Goal: Task Accomplishment & Management: Manage account settings

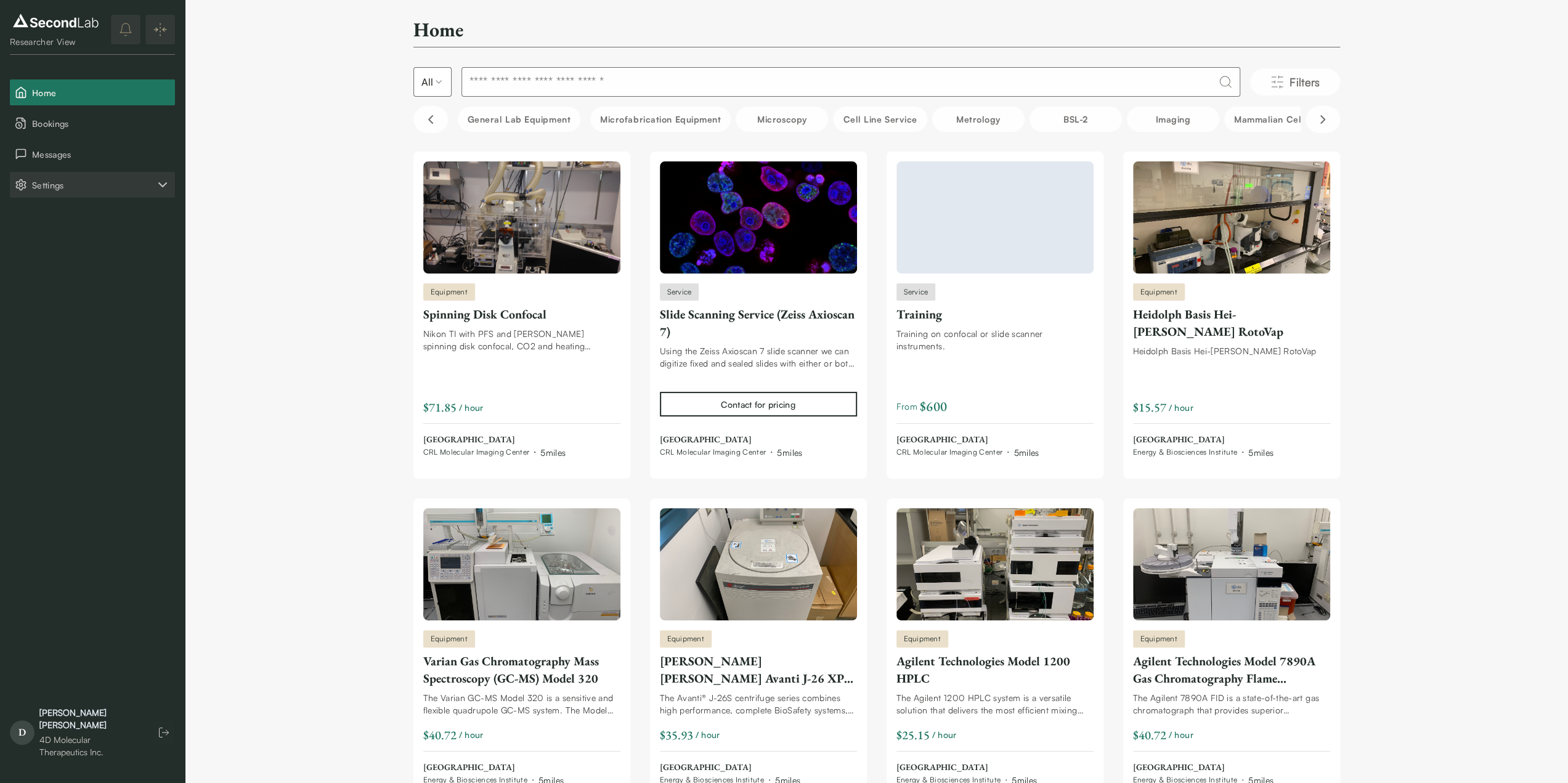
click at [56, 180] on span "Settings" at bounding box center [93, 185] width 123 height 13
click at [80, 217] on button "Company" at bounding box center [93, 216] width 165 height 26
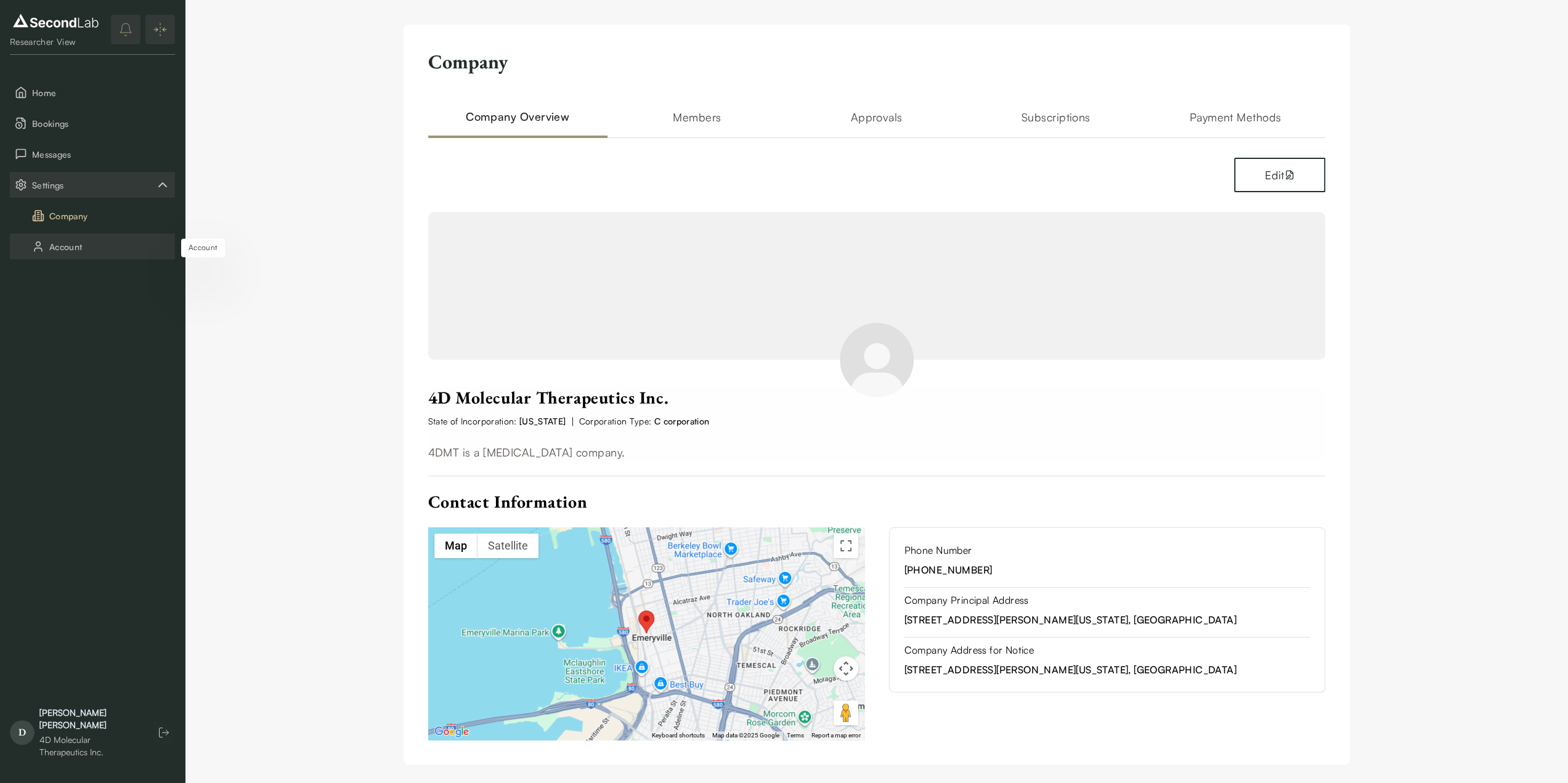
click at [59, 245] on button "Account" at bounding box center [93, 246] width 165 height 26
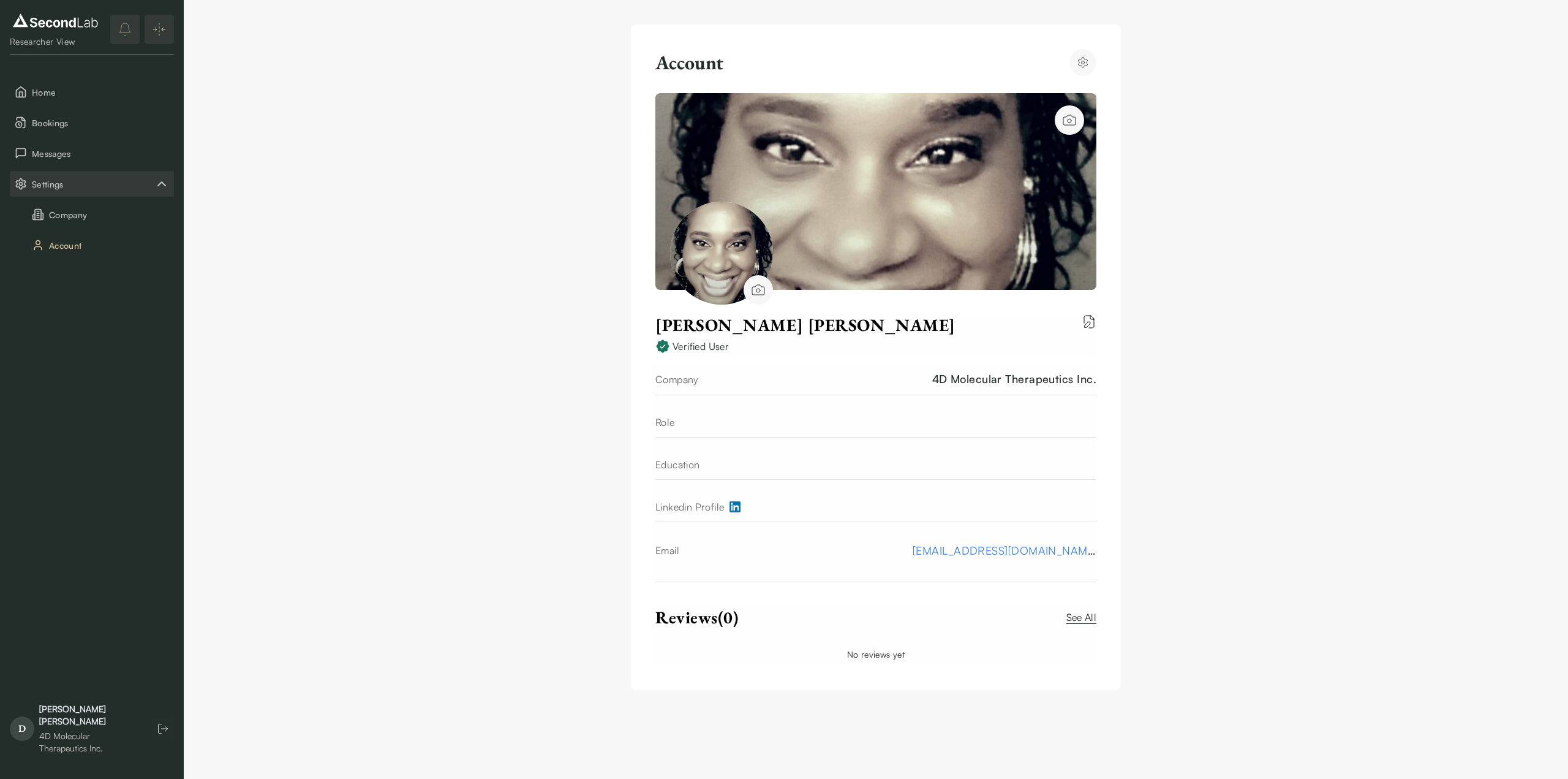
click at [1084, 621] on link "See All" at bounding box center [1082, 617] width 30 height 14
click at [151, 736] on div "D Denise Brisco 4D Molecular Therapeutics Inc." at bounding box center [92, 729] width 164 height 61
click at [161, 731] on icon "button" at bounding box center [163, 729] width 12 height 12
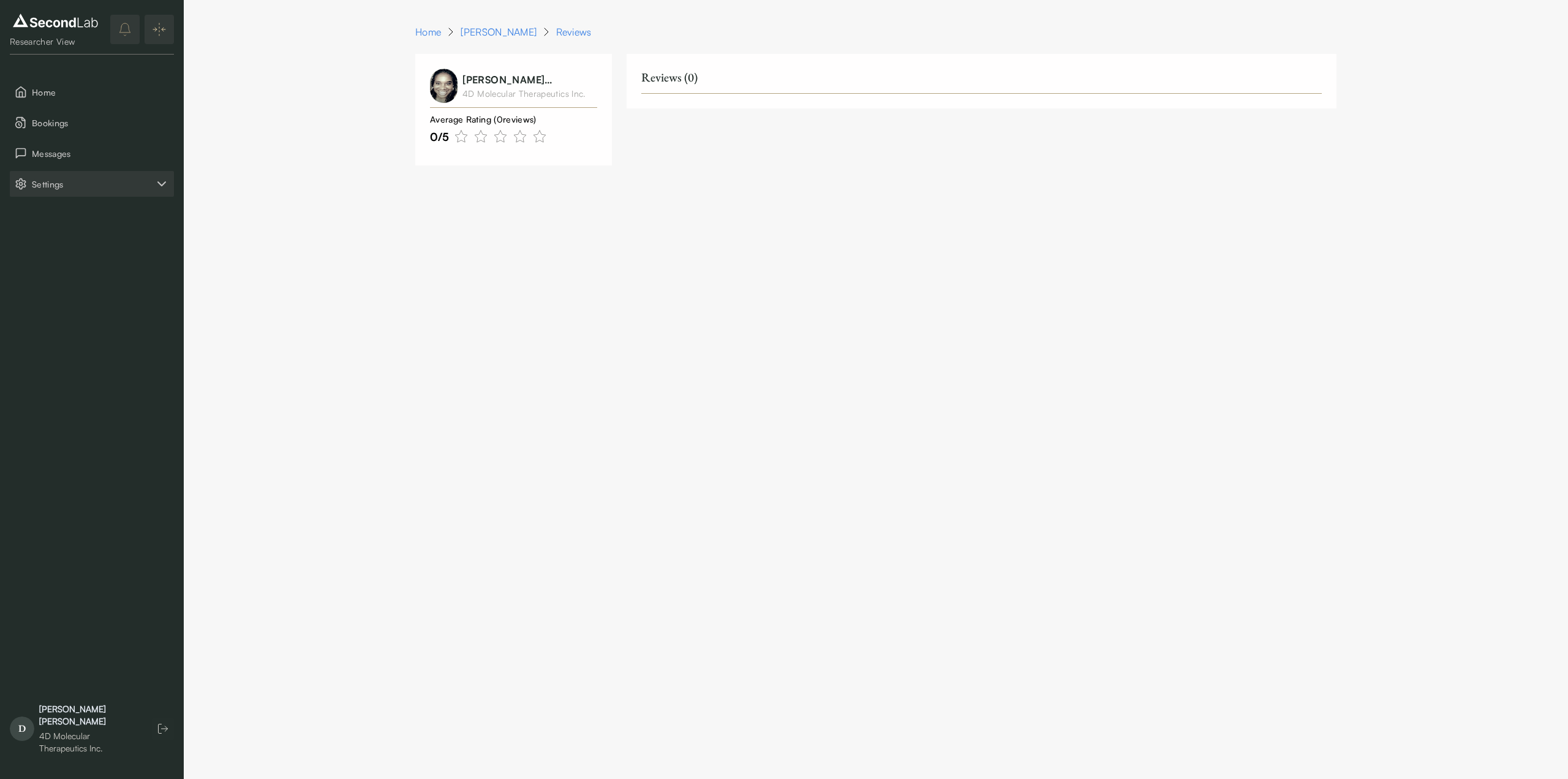
click at [58, 185] on span "Settings" at bounding box center [93, 184] width 122 height 13
click at [70, 249] on button "Account" at bounding box center [92, 245] width 164 height 26
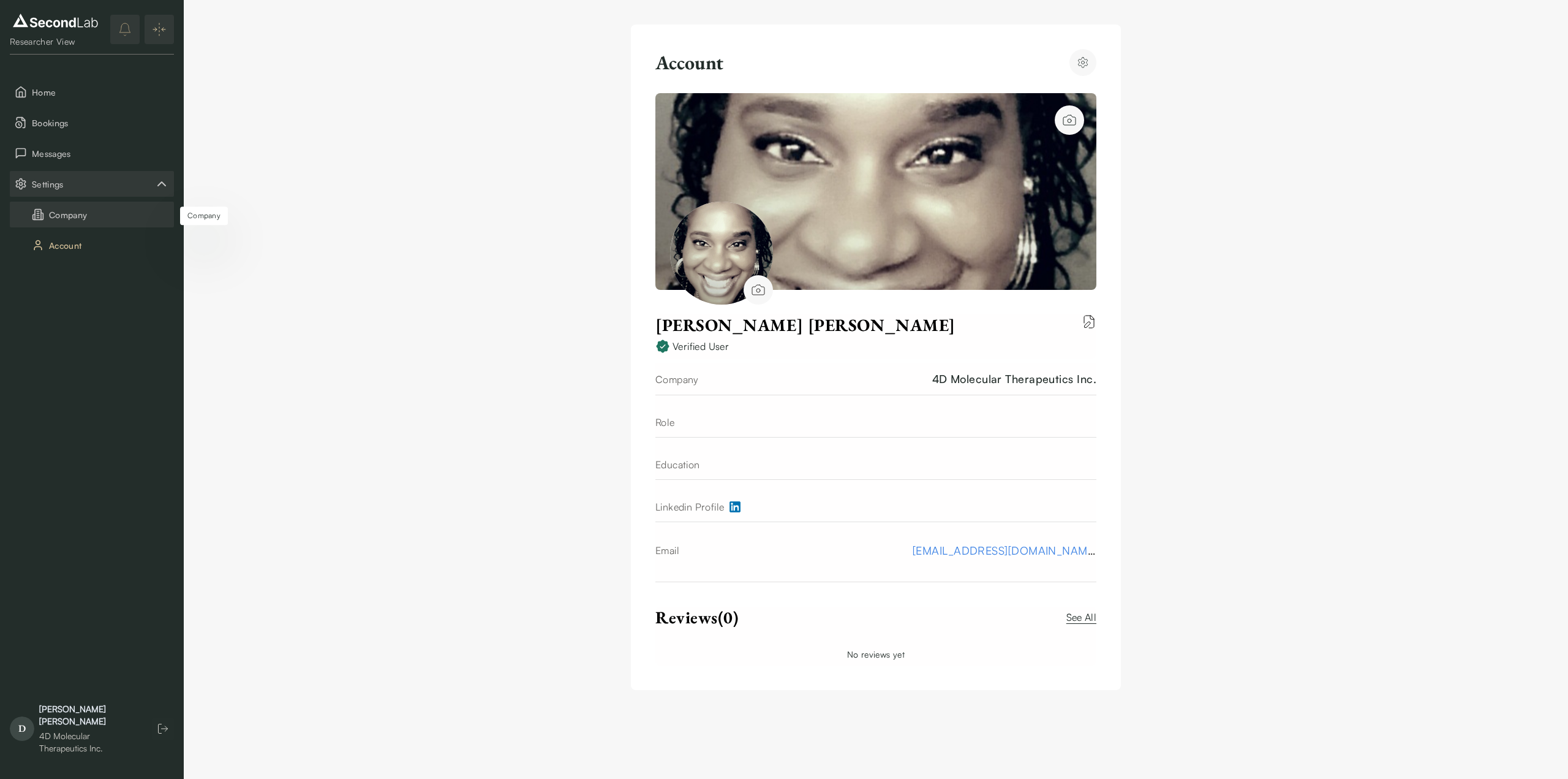
click at [66, 211] on button "Company" at bounding box center [92, 215] width 164 height 26
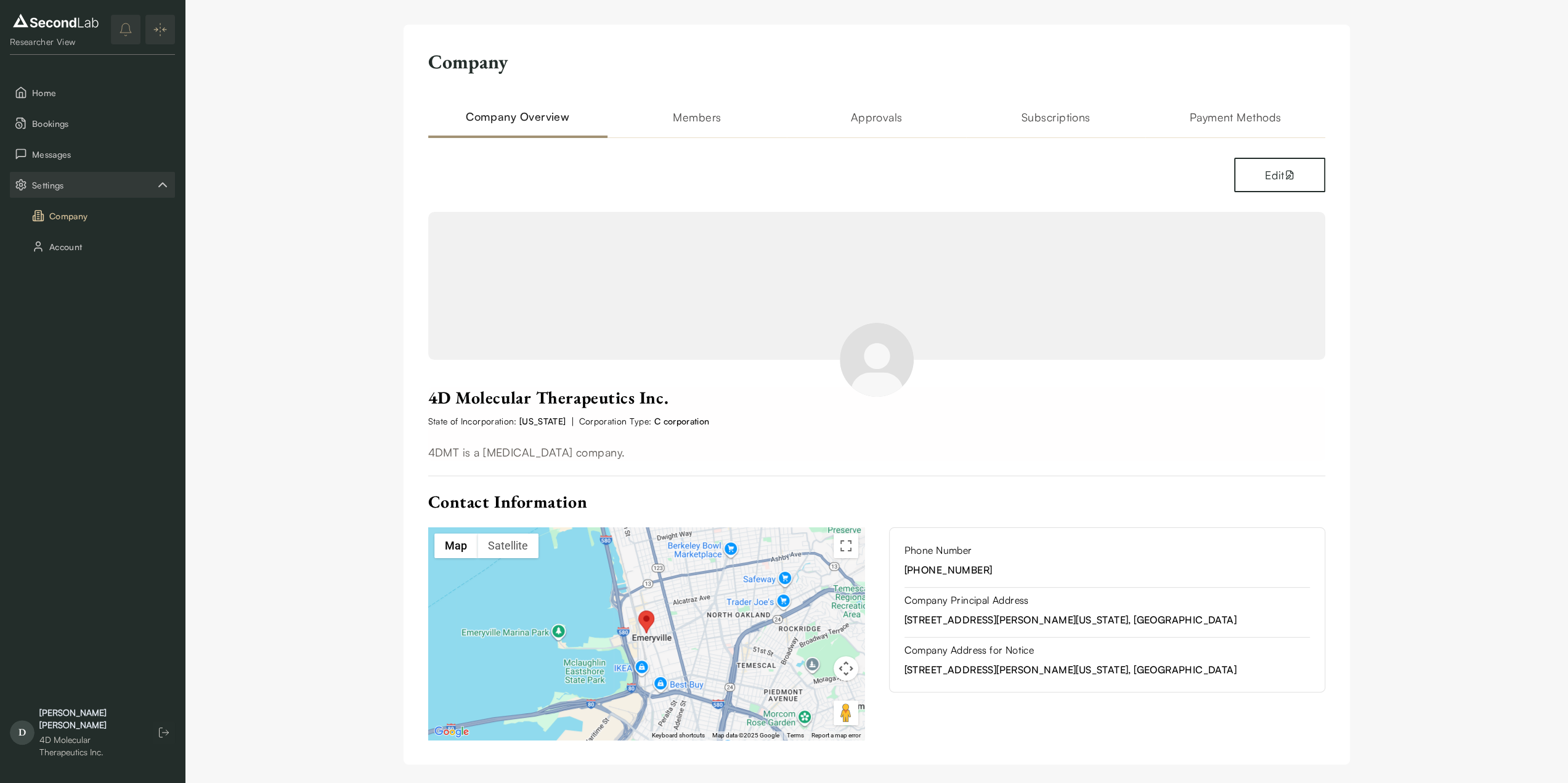
click at [1033, 122] on h2 "Subscriptions" at bounding box center [1056, 123] width 179 height 30
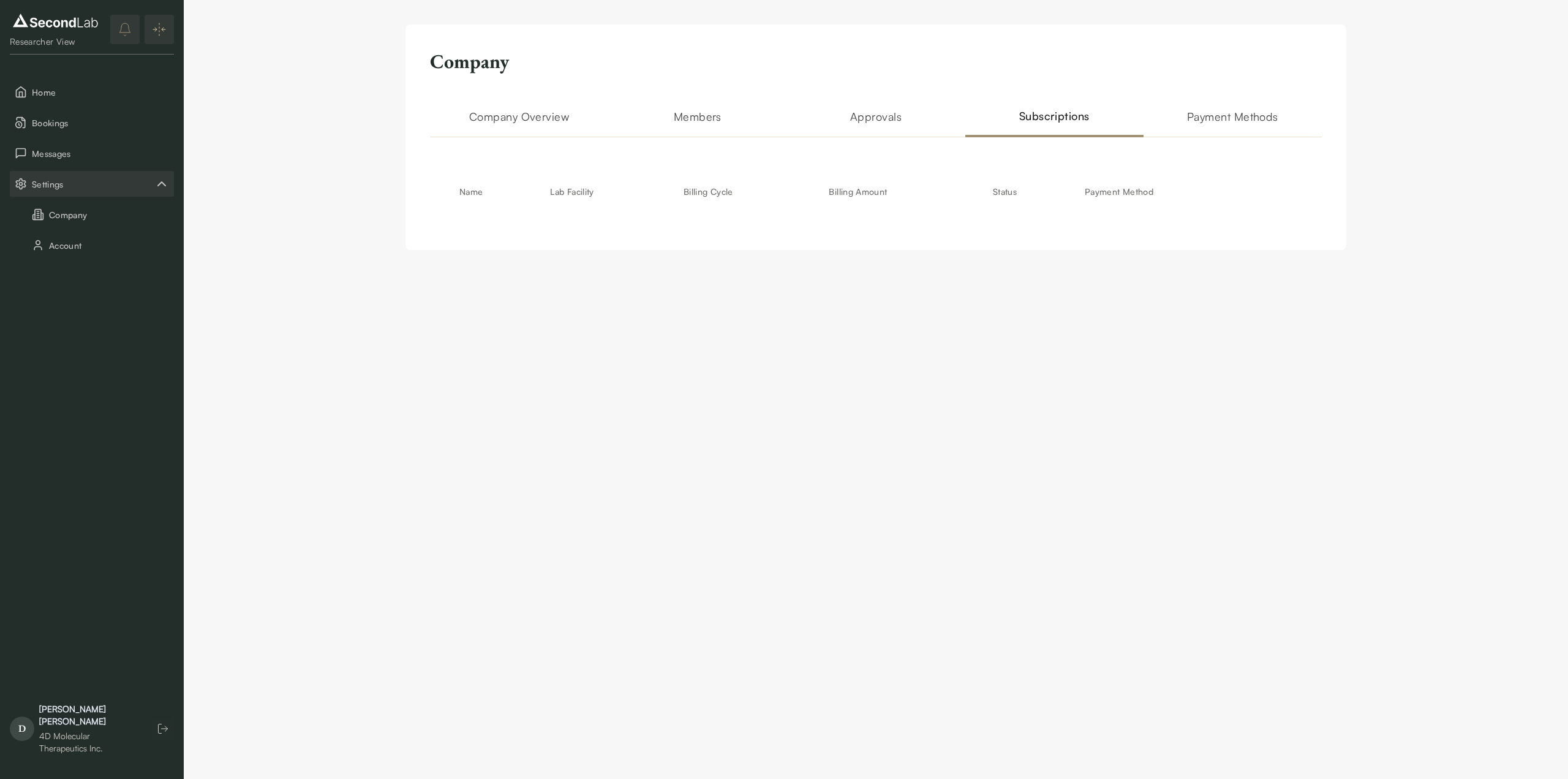
click at [865, 120] on h2 "Approvals" at bounding box center [875, 123] width 178 height 30
click at [1226, 120] on h2 "Payment Methods" at bounding box center [1232, 123] width 178 height 30
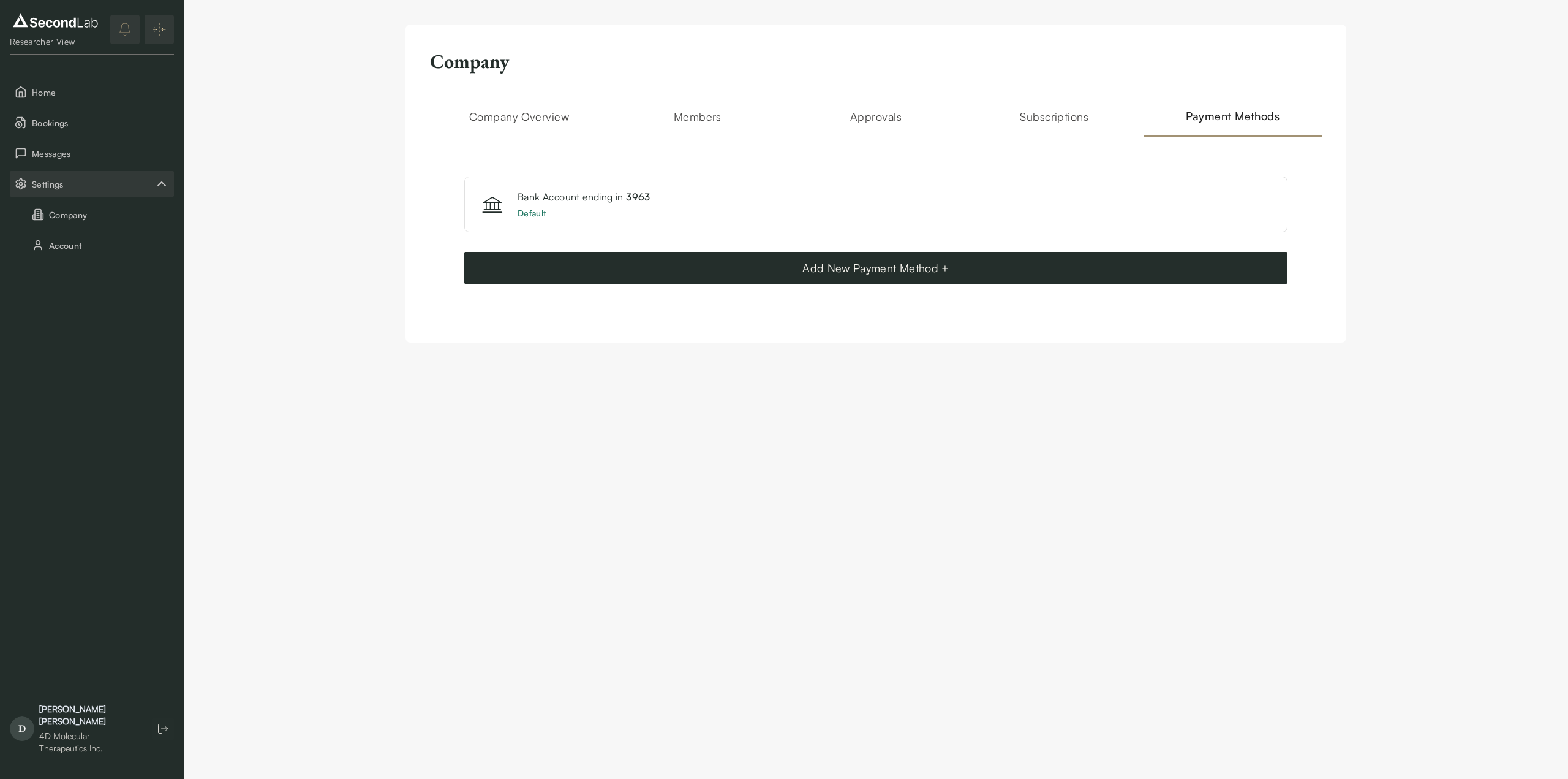
click at [1031, 120] on h2 "Subscriptions" at bounding box center [1054, 123] width 178 height 30
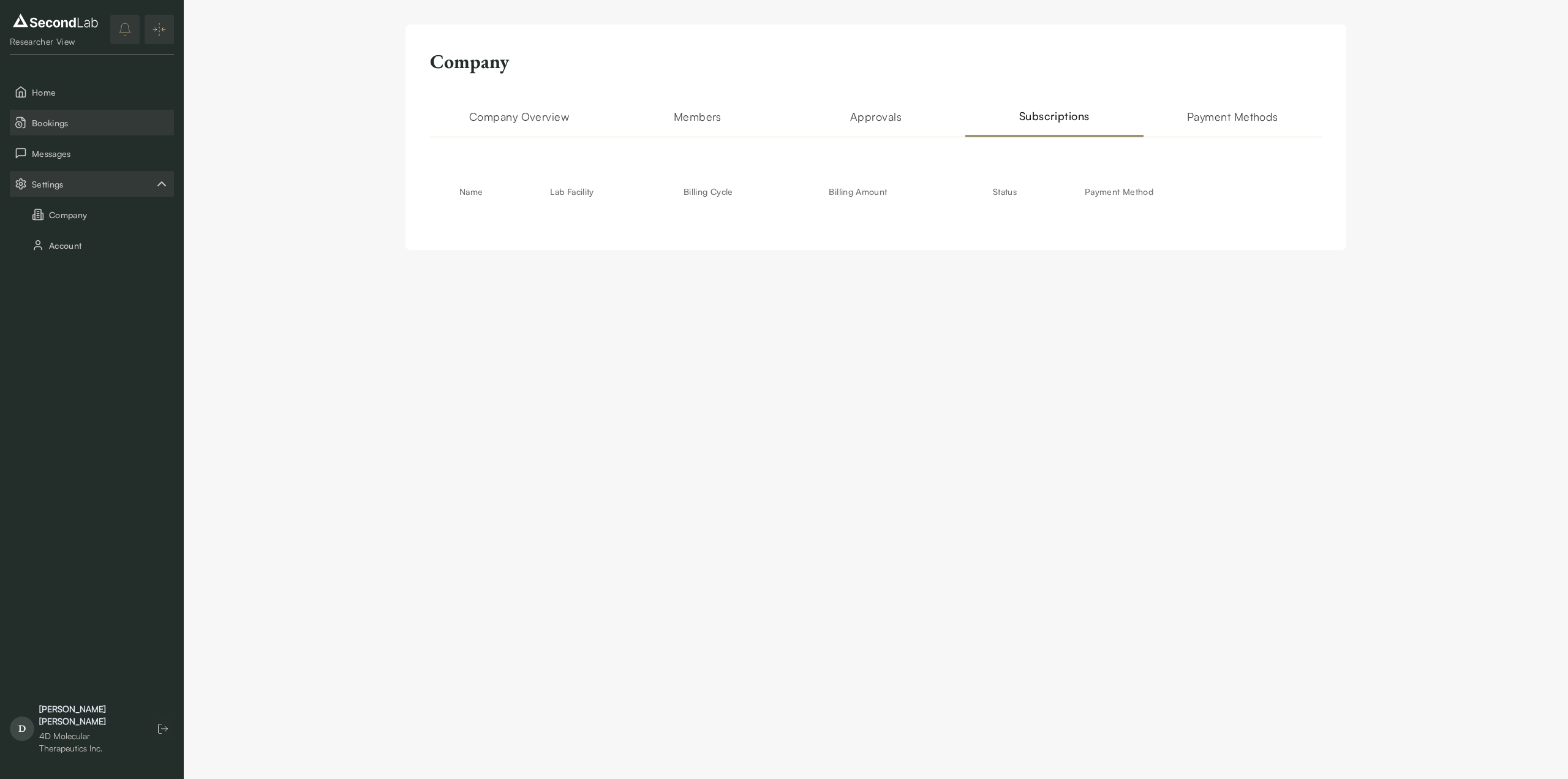
click at [48, 123] on span "Bookings" at bounding box center [100, 123] width 138 height 13
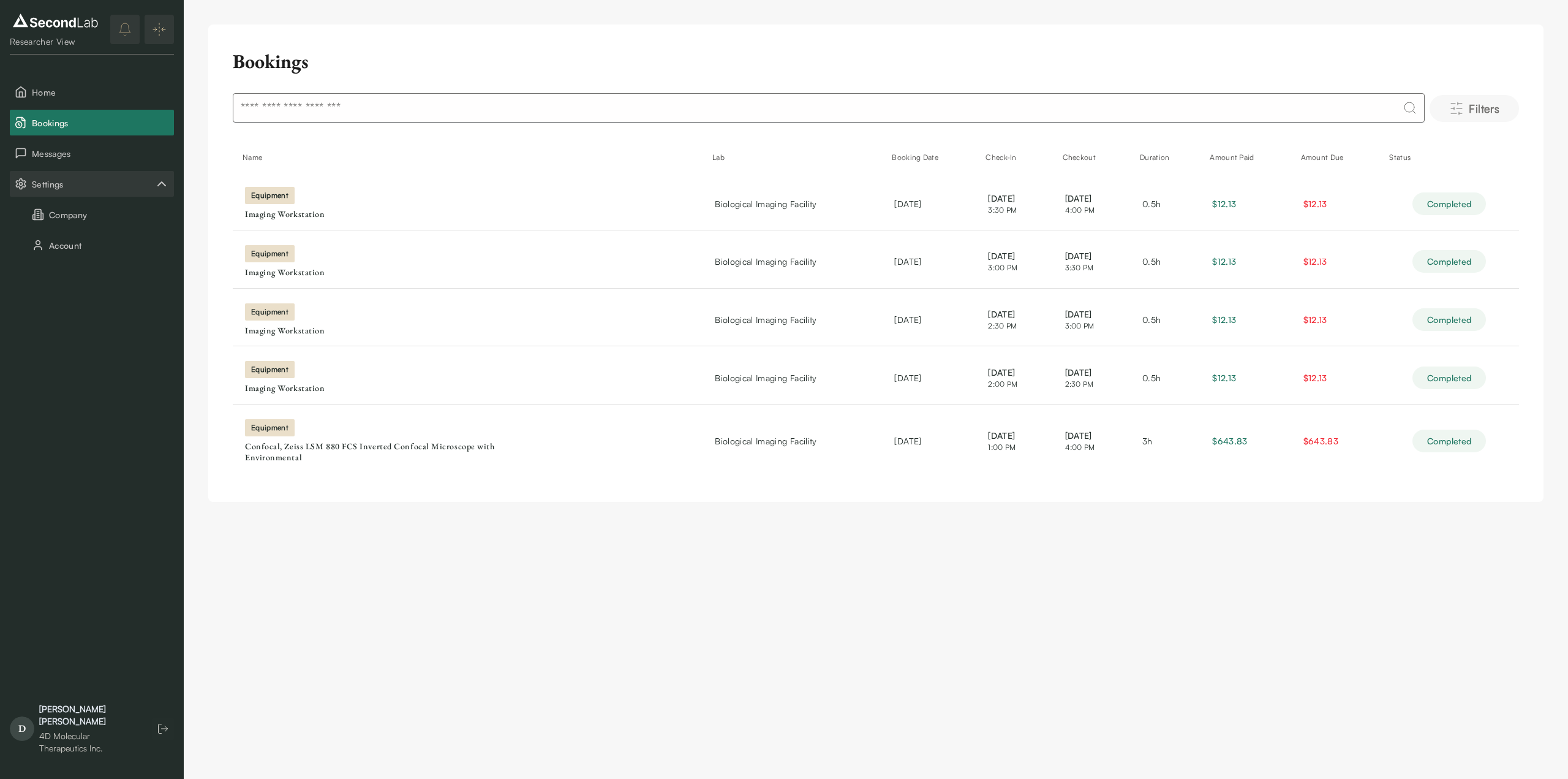
click at [1480, 111] on span "Filters" at bounding box center [1484, 109] width 31 height 17
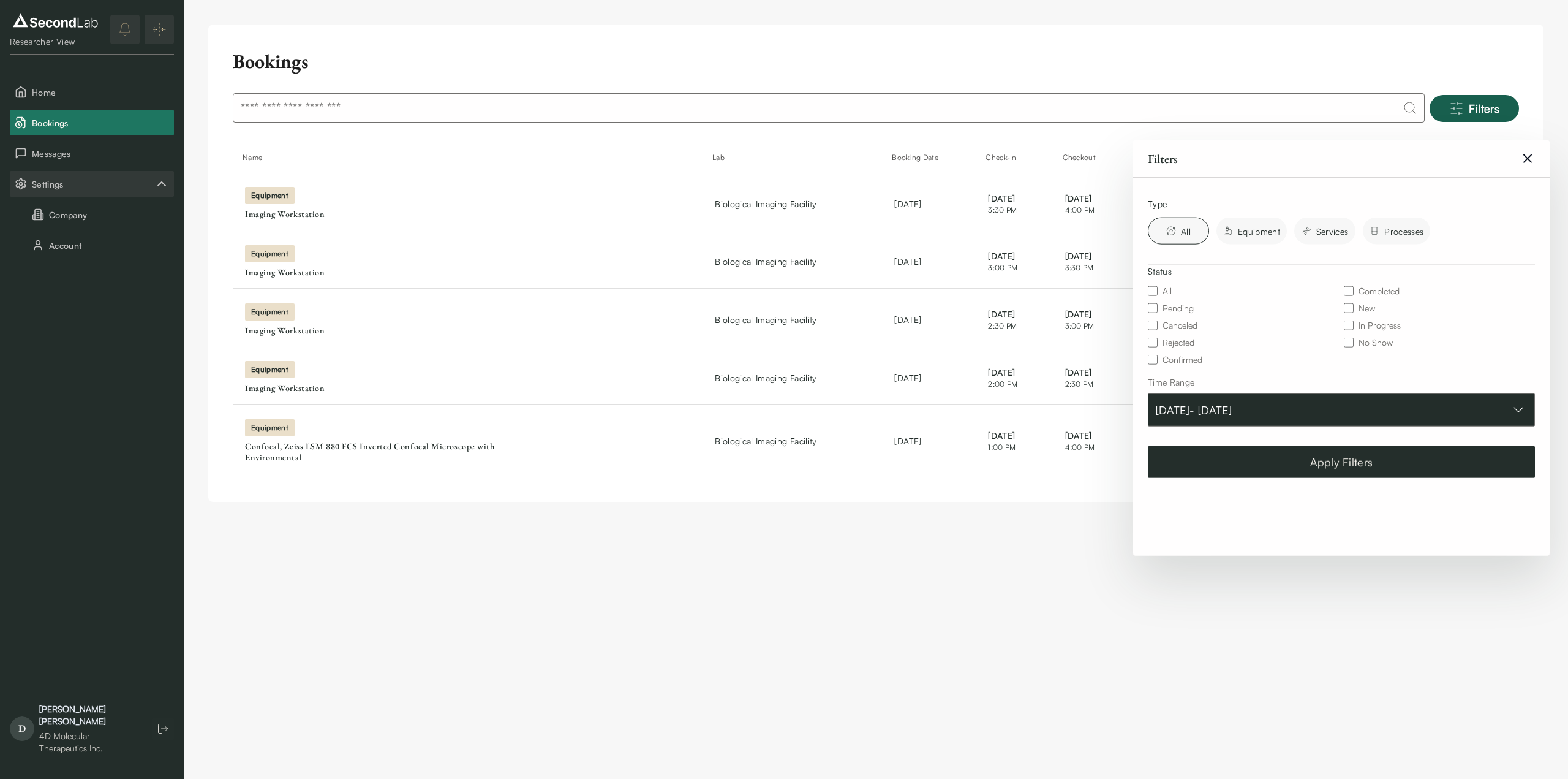
click at [1517, 409] on icon "button" at bounding box center [1518, 410] width 17 height 17
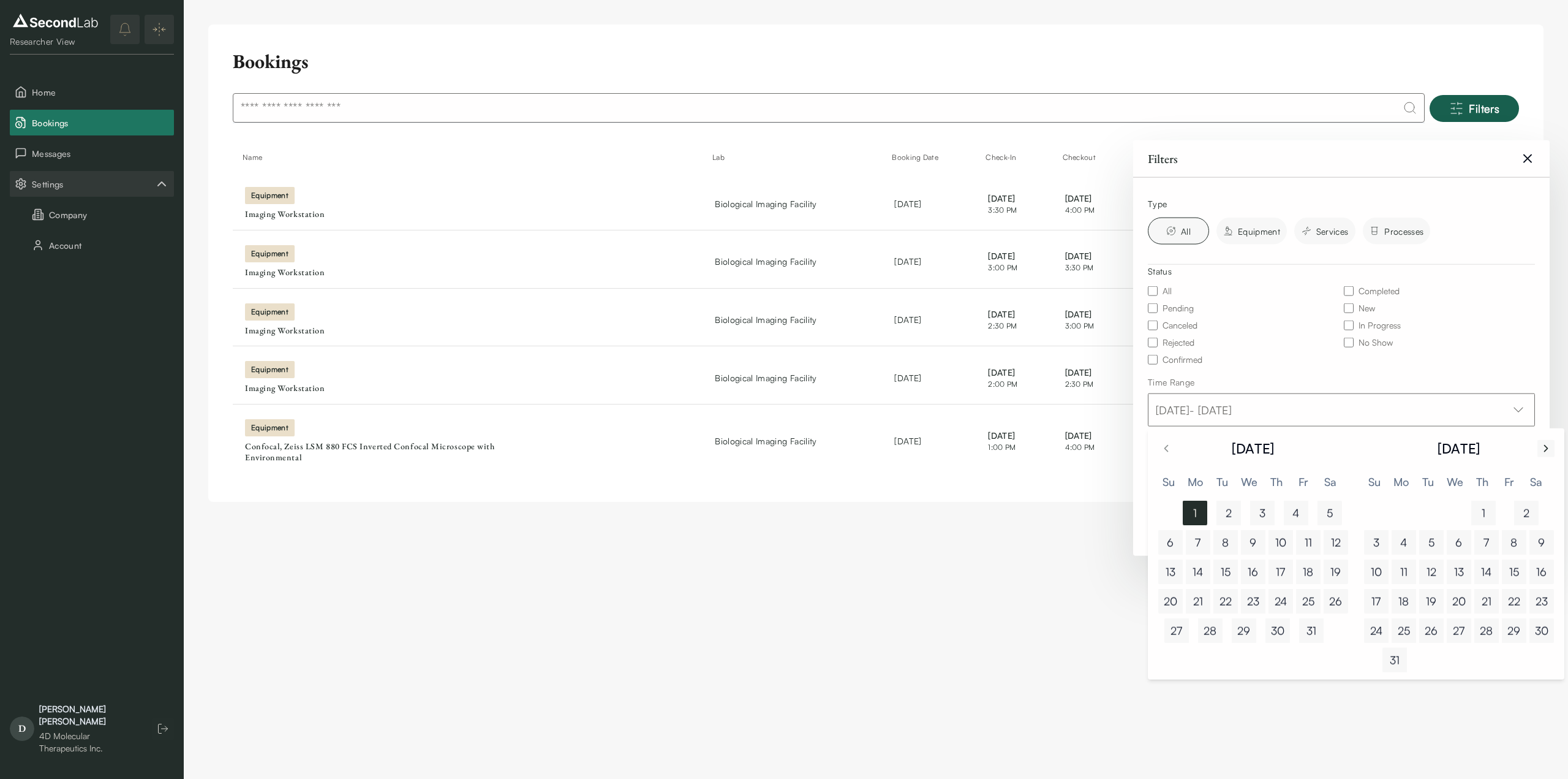
click at [1540, 448] on icon "Go to next month" at bounding box center [1546, 448] width 12 height 14
click at [1383, 512] on button "1" at bounding box center [1386, 513] width 24 height 25
click at [1463, 631] on button "30" at bounding box center [1469, 631] width 24 height 25
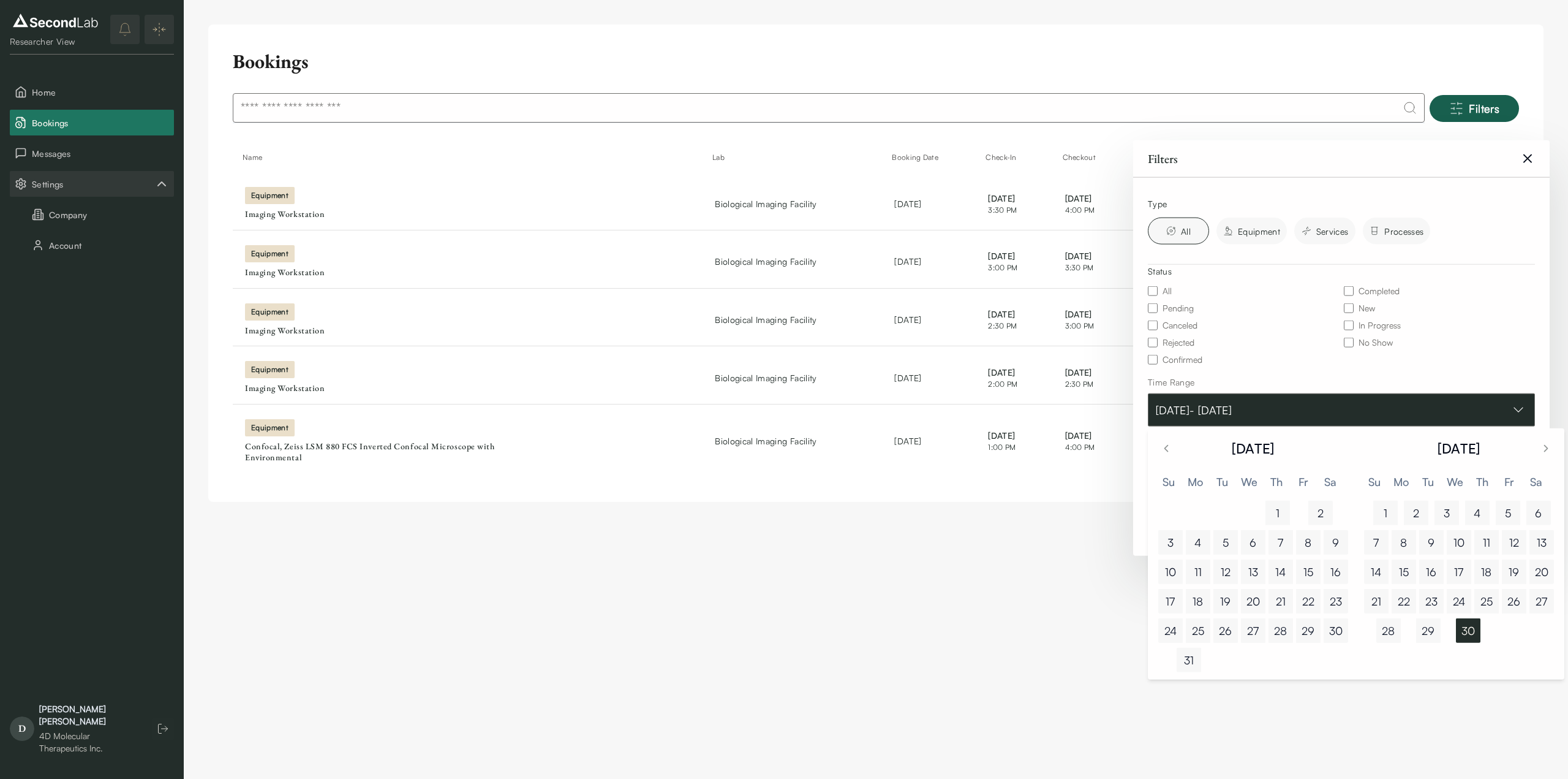
click at [1199, 408] on button "Jul 01, 2025 - Sep 30, 2025" at bounding box center [1342, 410] width 387 height 33
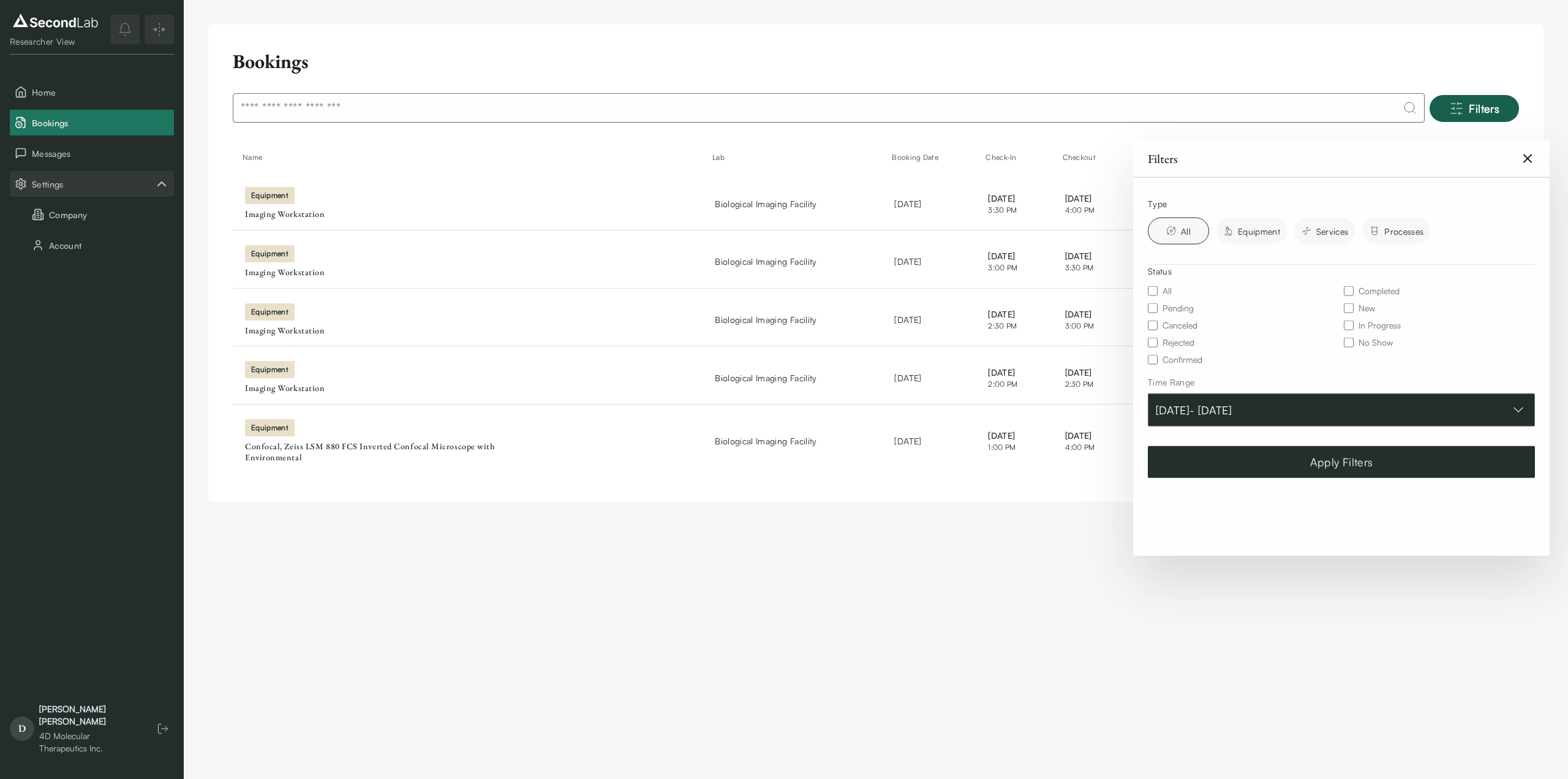
click at [1323, 414] on button "Jul 01, 2025 - Sep 30, 2025" at bounding box center [1342, 410] width 387 height 33
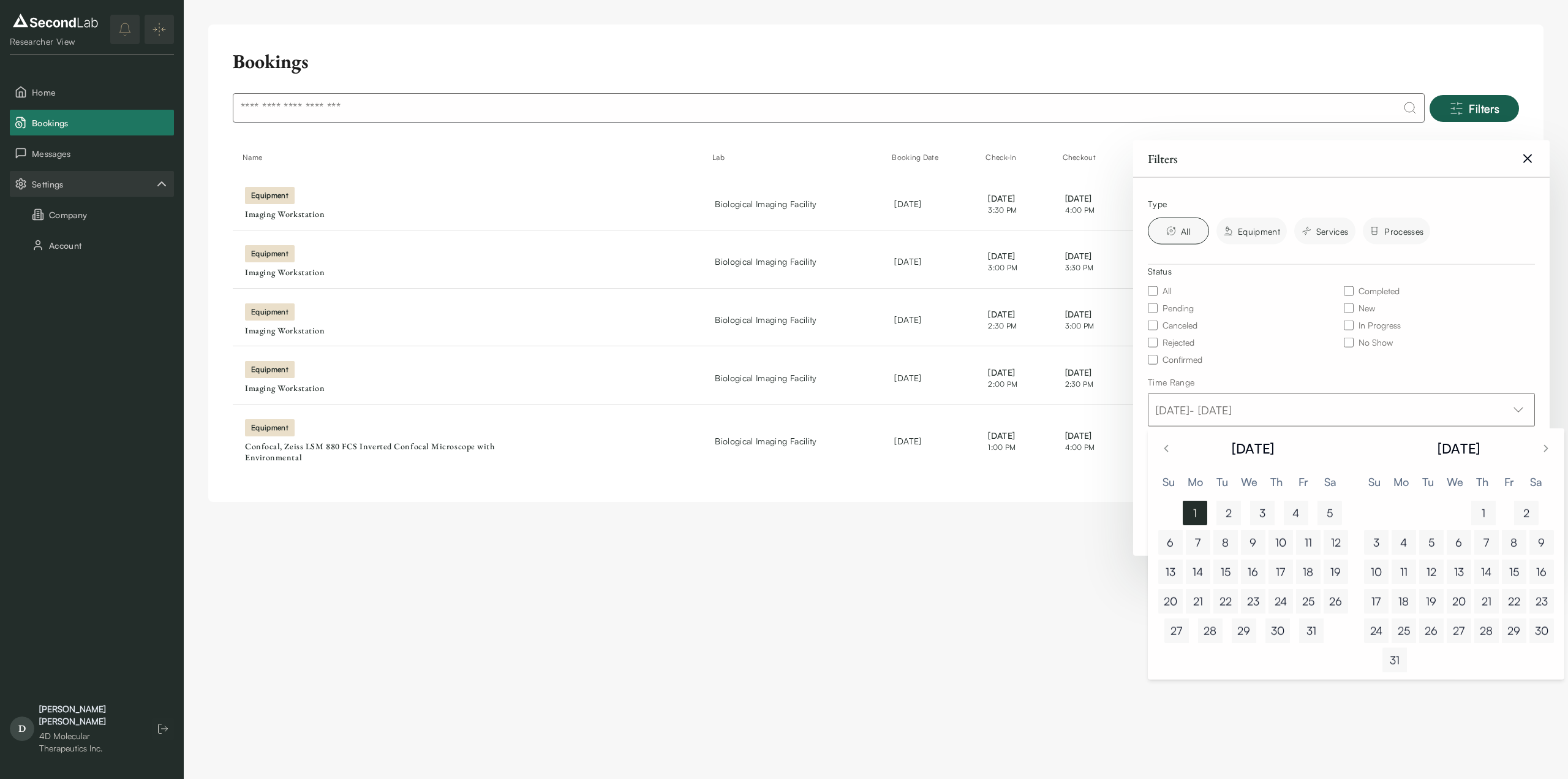
click at [995, 527] on html "SKIP TO CONTENT Researcher View Home Bookings Messages Settings Company Account…" at bounding box center [784, 263] width 1568 height 527
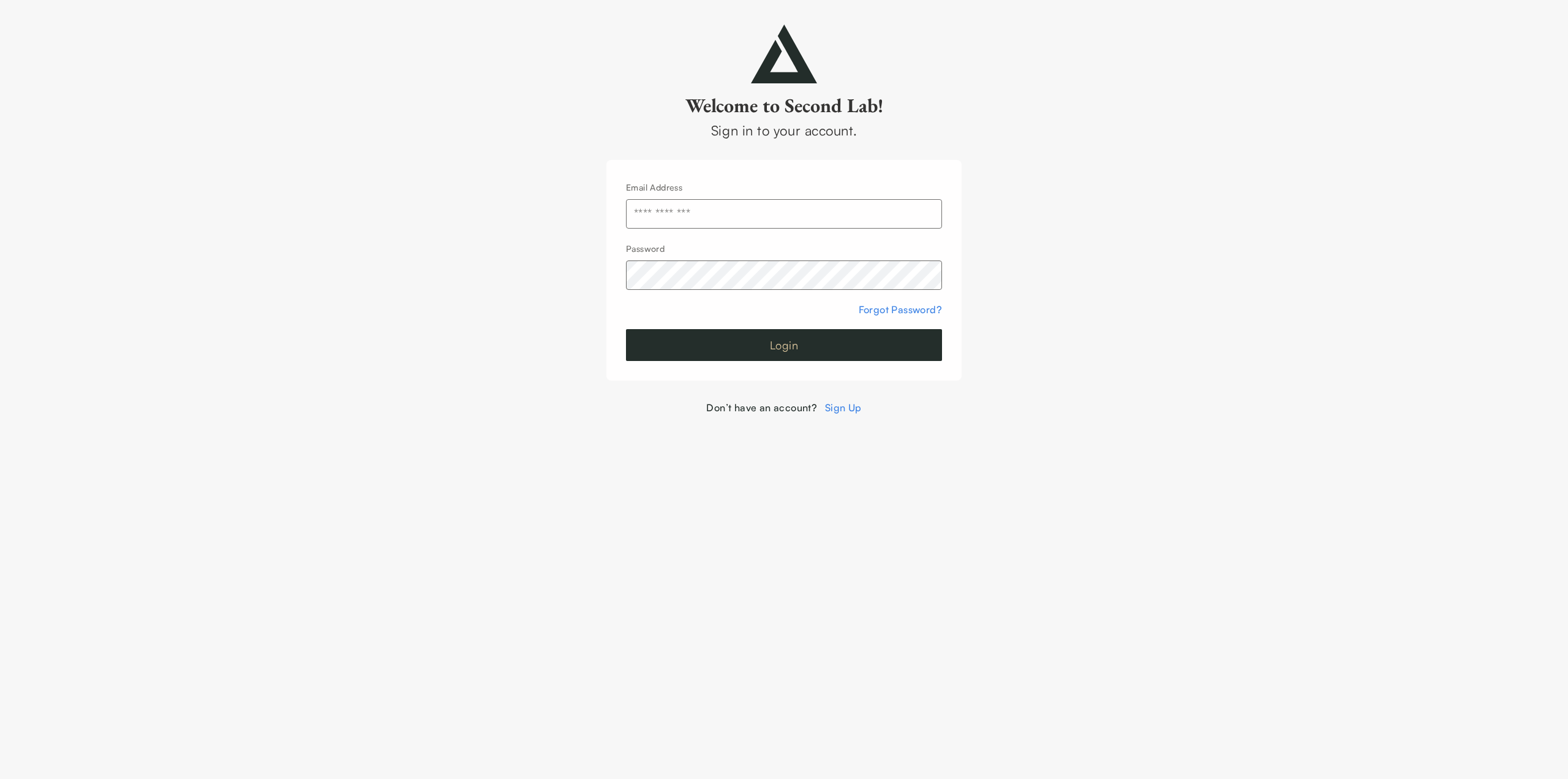
type input "**********"
click at [787, 349] on button "Login" at bounding box center [784, 345] width 316 height 32
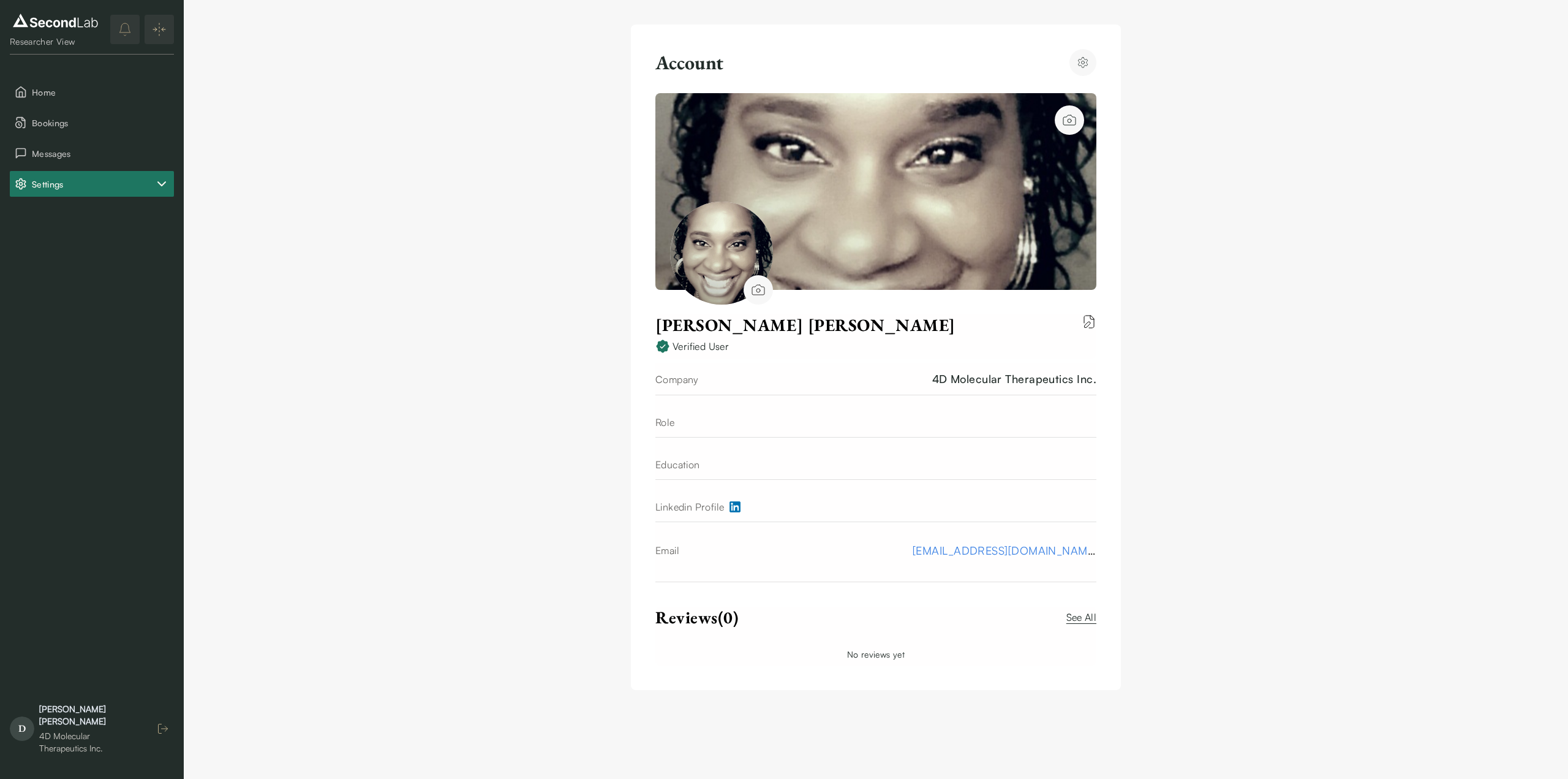
click at [163, 734] on icon "button" at bounding box center [163, 729] width 12 height 12
